Goal: Information Seeking & Learning: Stay updated

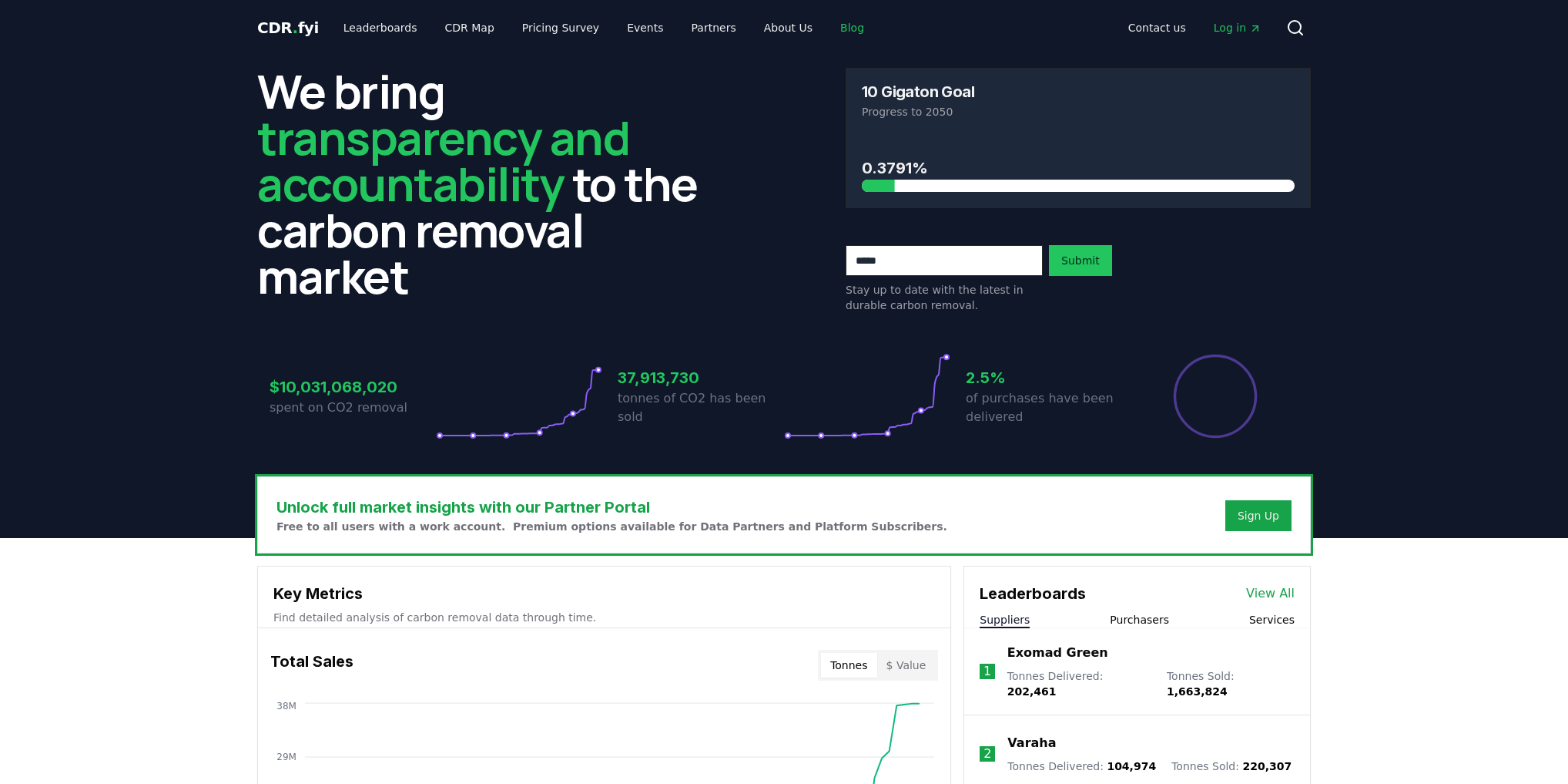
click at [828, 19] on link "Blog" at bounding box center [852, 27] width 49 height 27
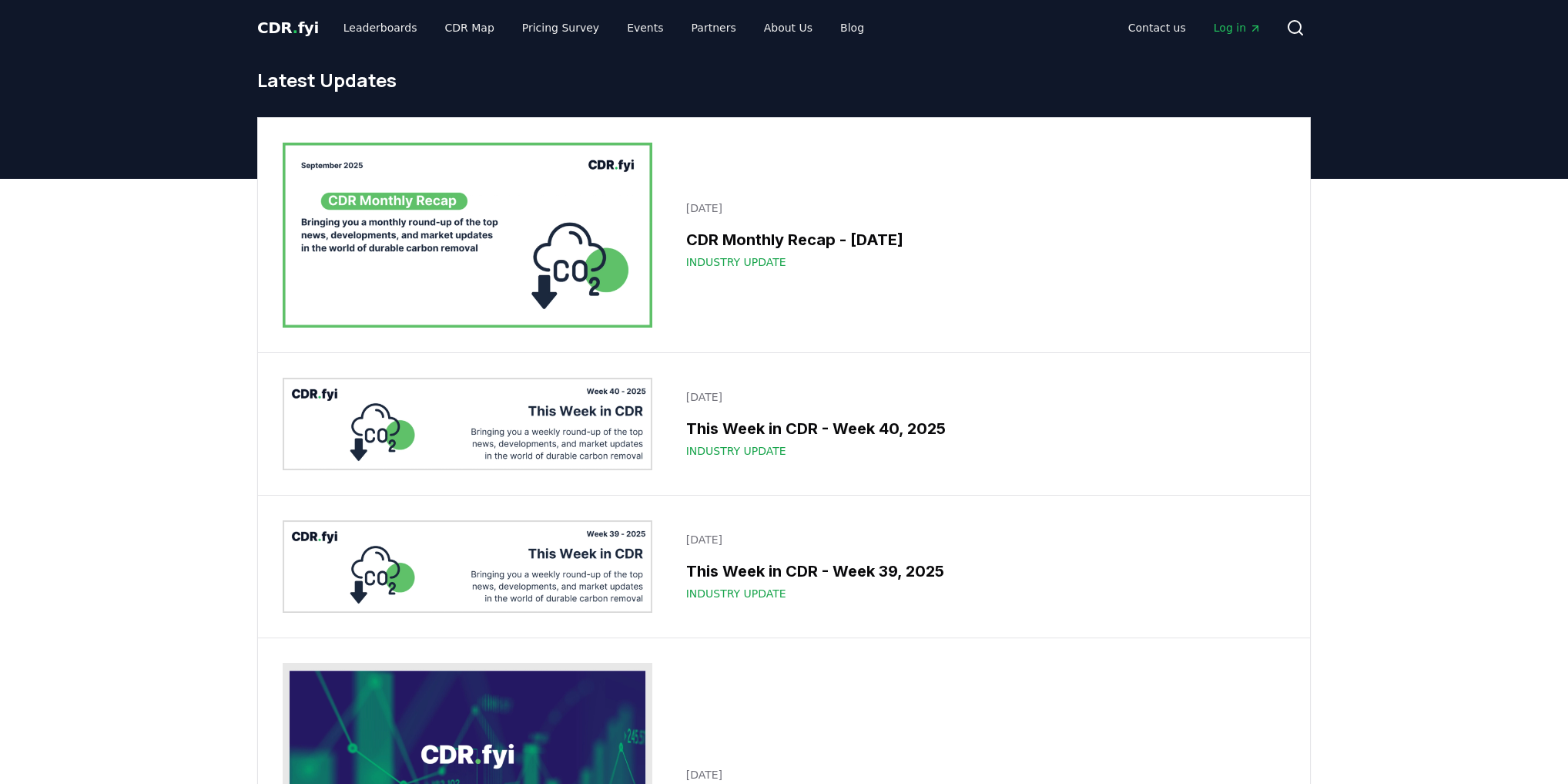
click at [530, 562] on img at bounding box center [467, 567] width 370 height 92
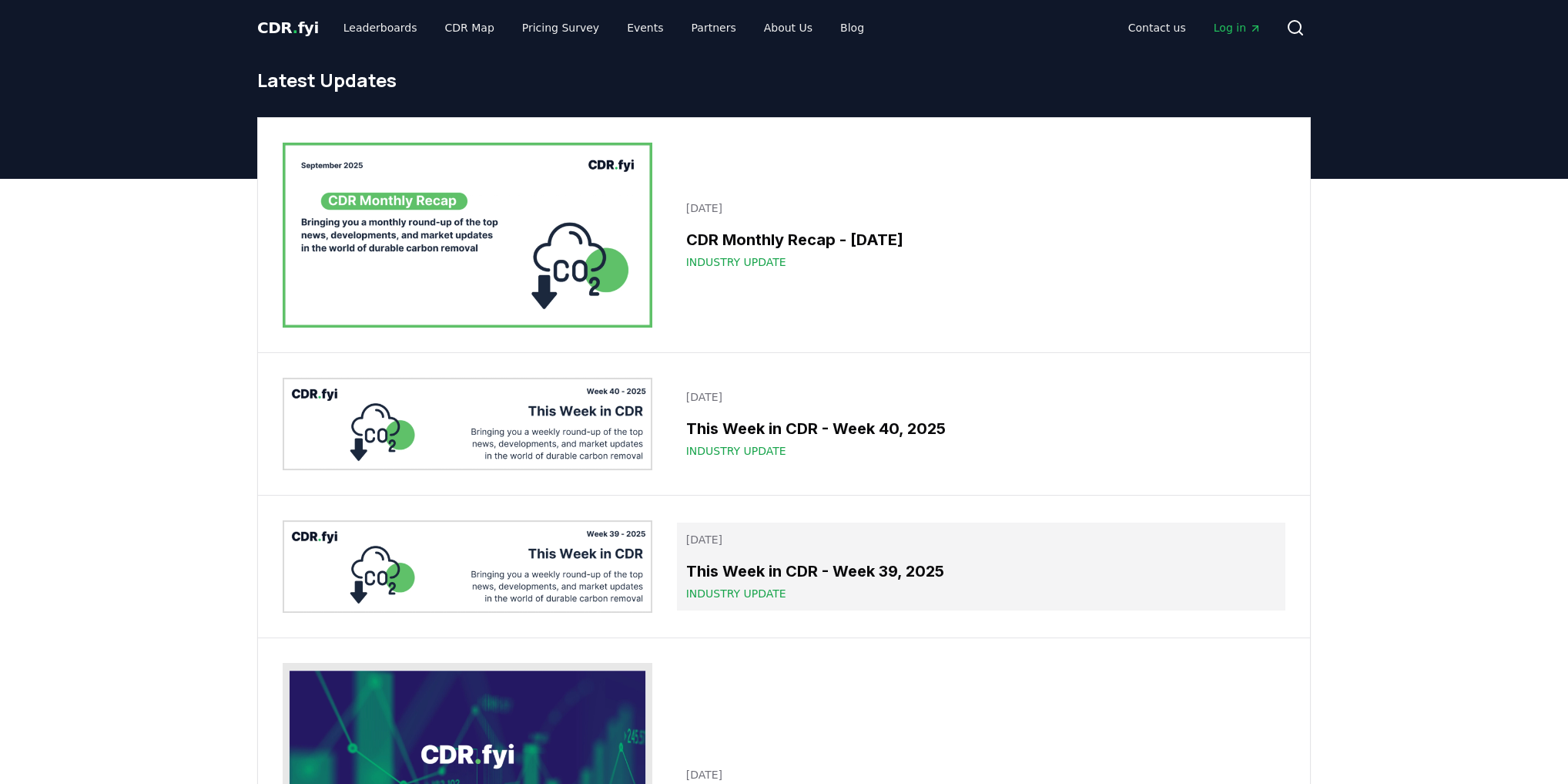
click at [770, 566] on h3 "This Week in CDR - Week 39, 2025" at bounding box center [981, 570] width 590 height 24
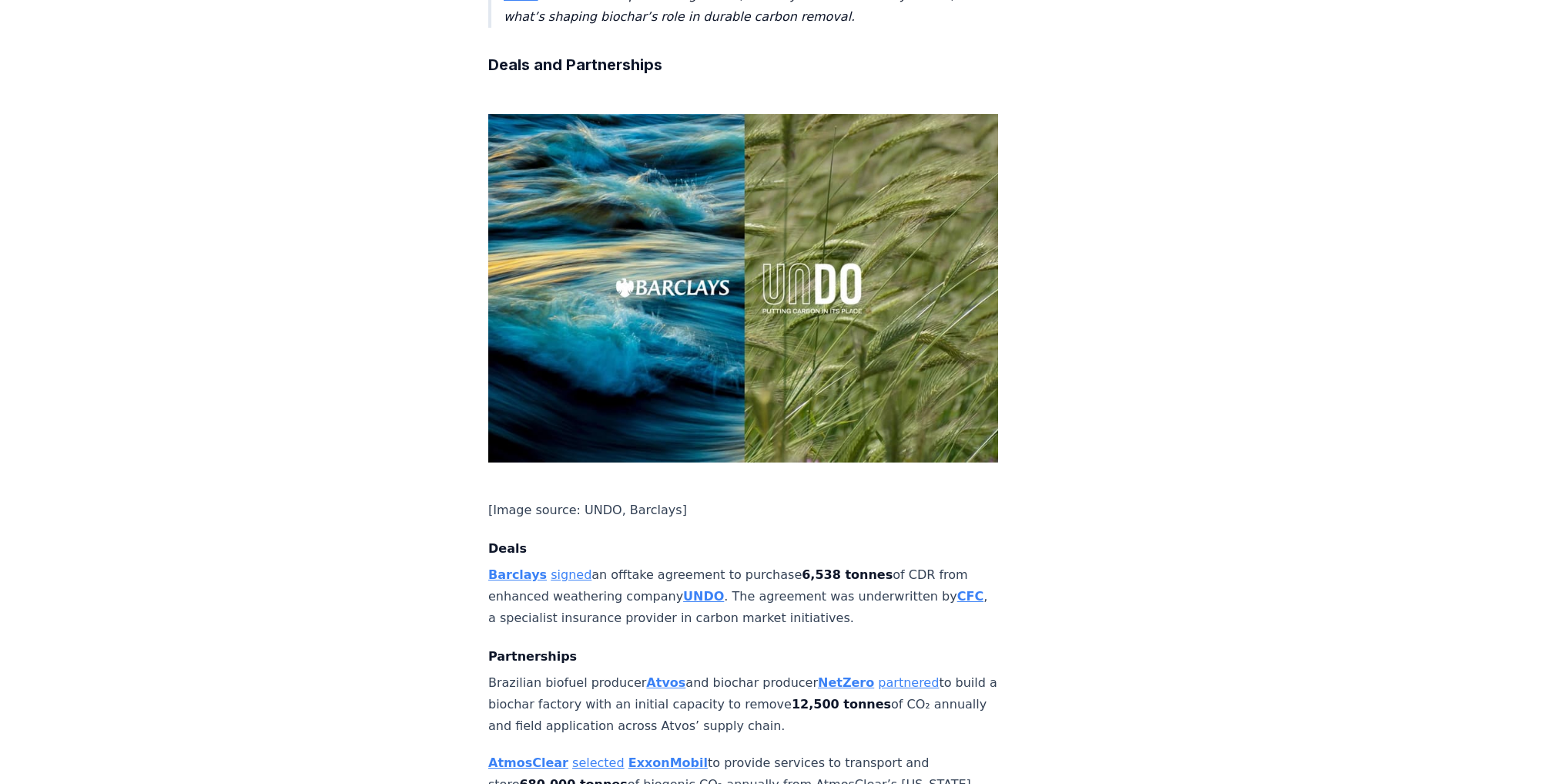
scroll to position [1110, 0]
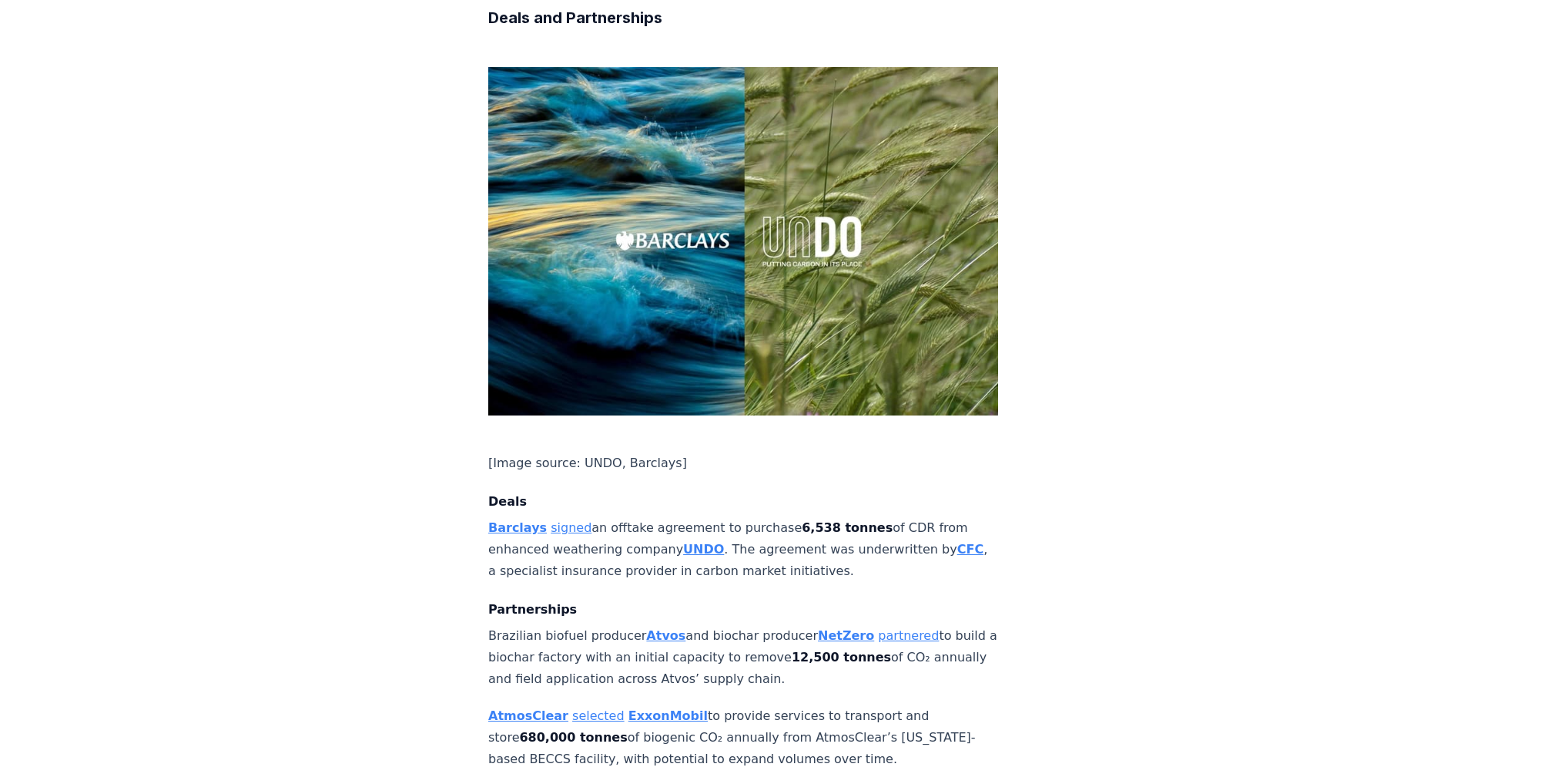
drag, startPoint x: 486, startPoint y: 168, endPoint x: 815, endPoint y: 212, distance: 331.9
copy p "Brazilian biofuel producer Atvos and biochar producer [PERSON_NAME] partnered t…"
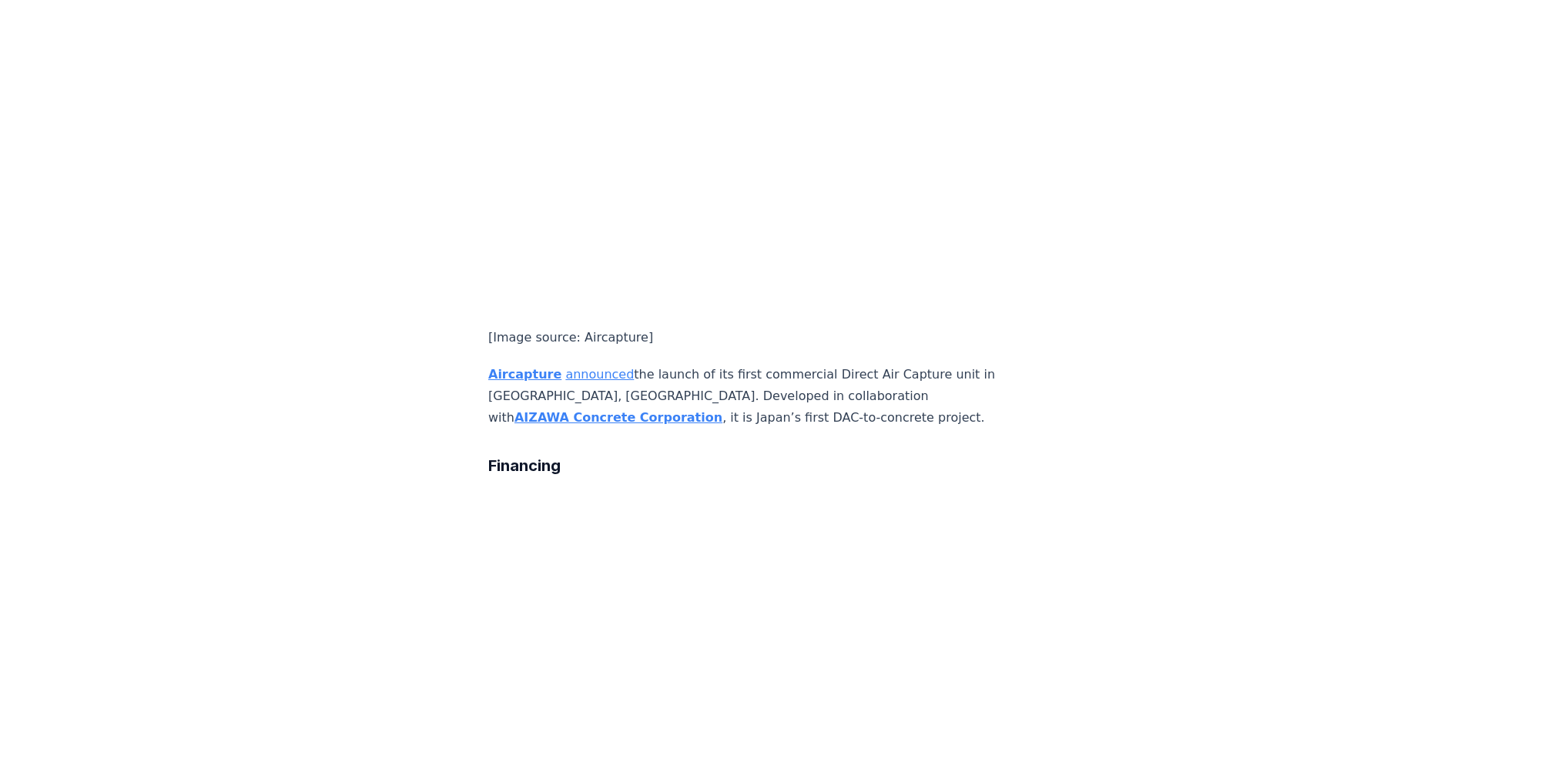
scroll to position [2712, 0]
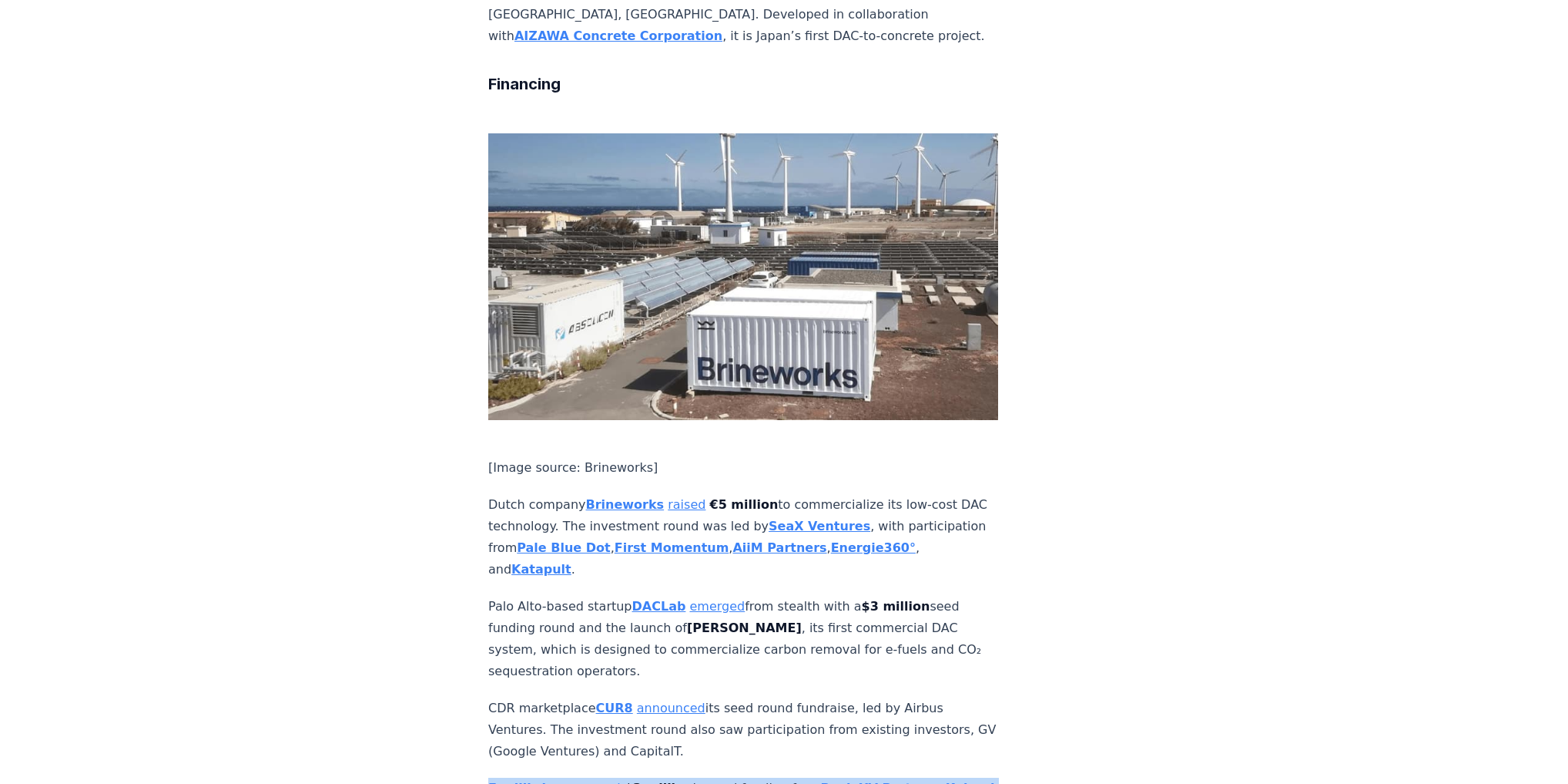
drag, startPoint x: 638, startPoint y: 343, endPoint x: 462, endPoint y: 273, distance: 189.4
click at [462, 273] on div "[DATE] This Week in CDR - Week 39, 2025 We are back with another edition of Thi…" at bounding box center [784, 492] width 1078 height 6298
copy p "Equilibrium secured $3 million in seed funding from Peak XV Partners , [GEOGRAP…"
click at [1067, 373] on article "[DATE] This Week in CDR - Week 39, 2025 We are back with another edition of Thi…" at bounding box center [784, 492] width 592 height 6298
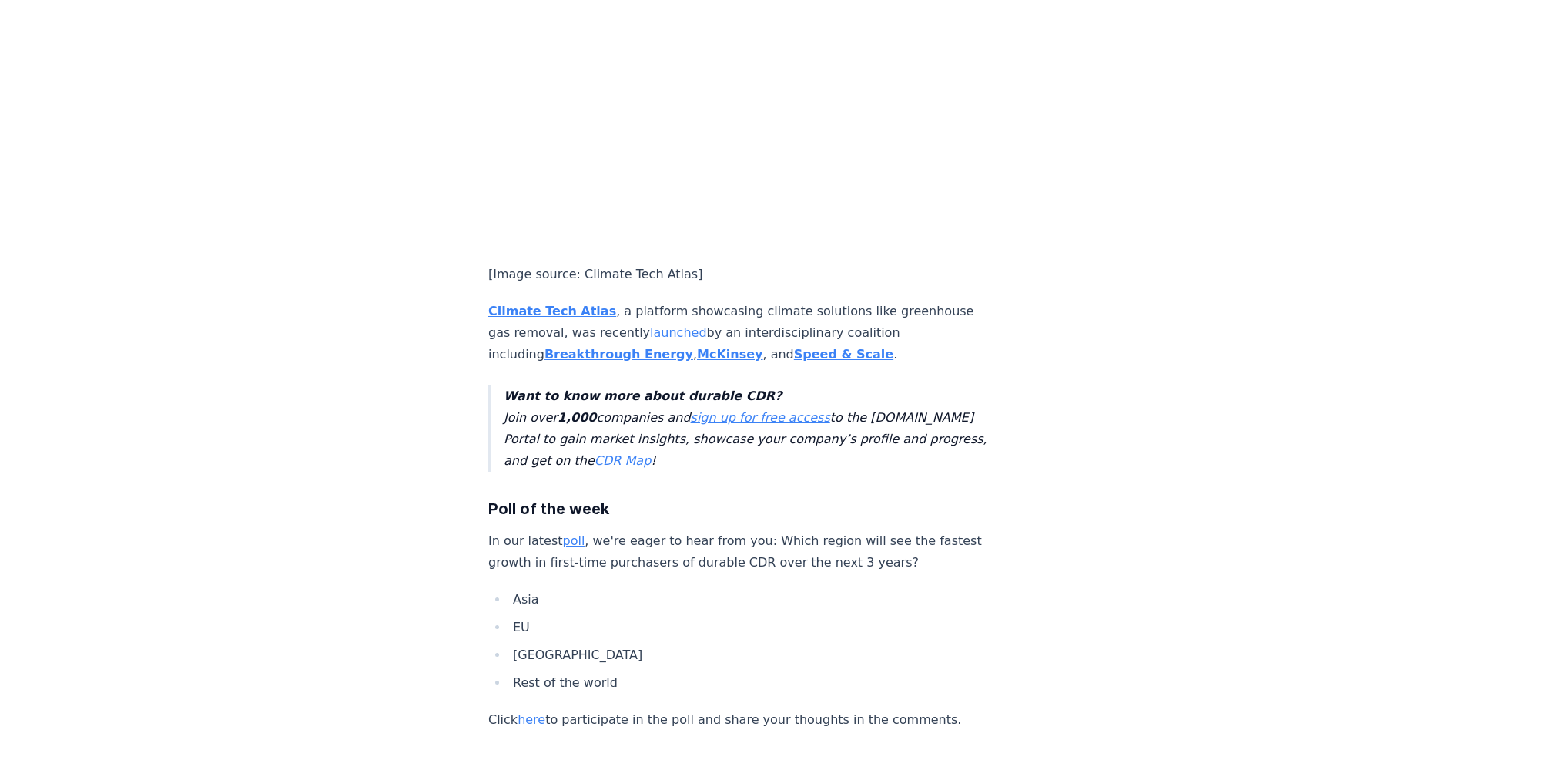
scroll to position [4788, 0]
